Goal: Task Accomplishment & Management: Use online tool/utility

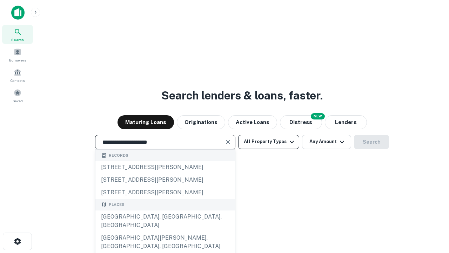
click at [269, 141] on button "All Property Types" at bounding box center [268, 142] width 61 height 14
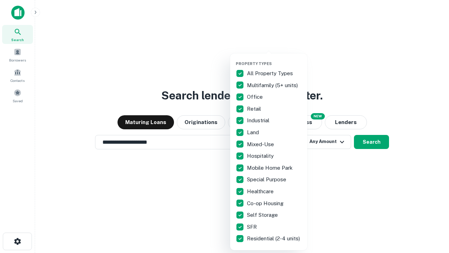
type input "**********"
click at [274, 59] on button "button" at bounding box center [274, 59] width 77 height 0
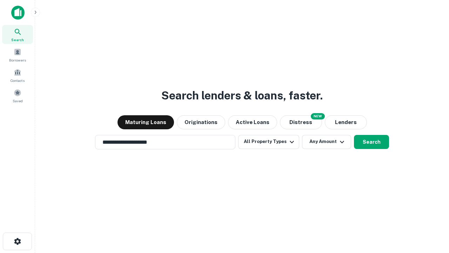
scroll to position [11, 0]
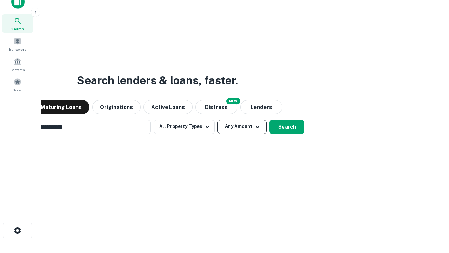
click at [217, 120] on button "Any Amount" at bounding box center [241, 127] width 49 height 14
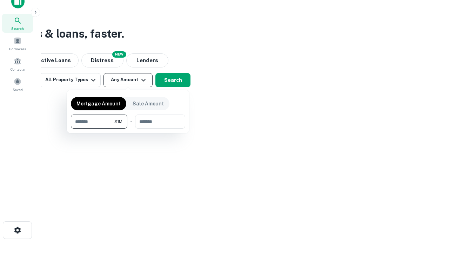
type input "*******"
click at [128, 128] on button "button" at bounding box center [128, 128] width 114 height 0
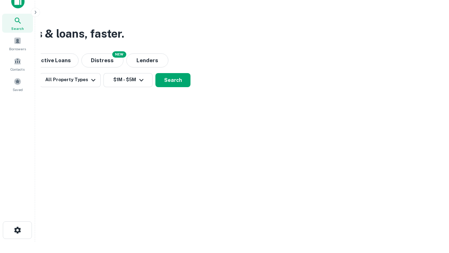
scroll to position [11, 0]
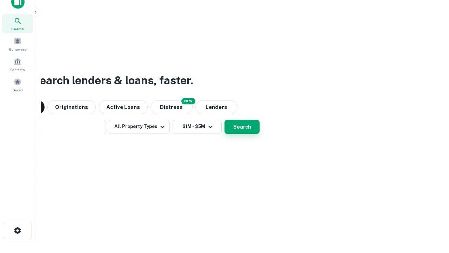
click at [225, 120] on button "Search" at bounding box center [242, 127] width 35 height 14
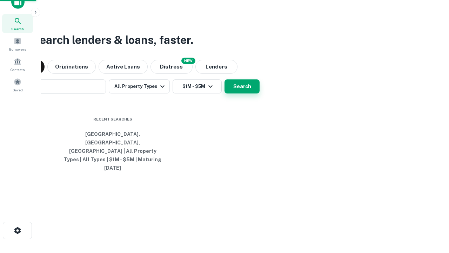
scroll to position [11, 0]
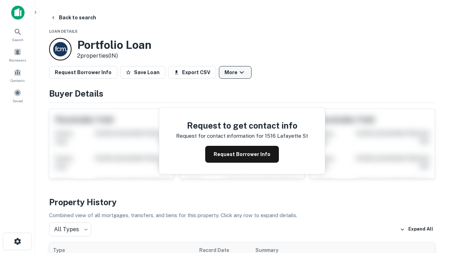
click at [235, 72] on button "More" at bounding box center [235, 72] width 33 height 13
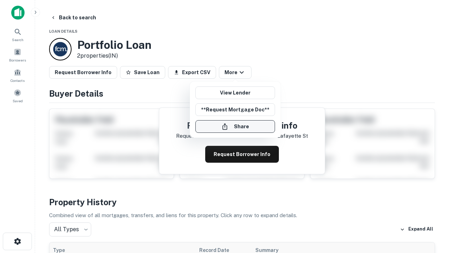
click at [235, 126] on button "Share" at bounding box center [235, 126] width 80 height 13
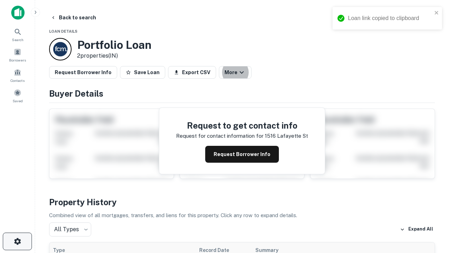
click at [17, 241] on icon "button" at bounding box center [17, 241] width 8 height 8
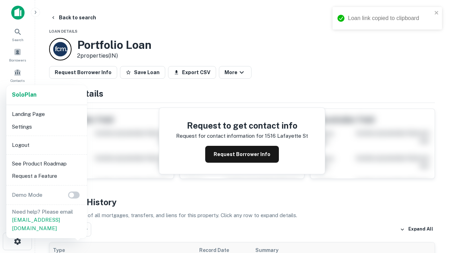
click at [46, 145] on li "Logout" at bounding box center [46, 145] width 75 height 13
